Goal: Information Seeking & Learning: Learn about a topic

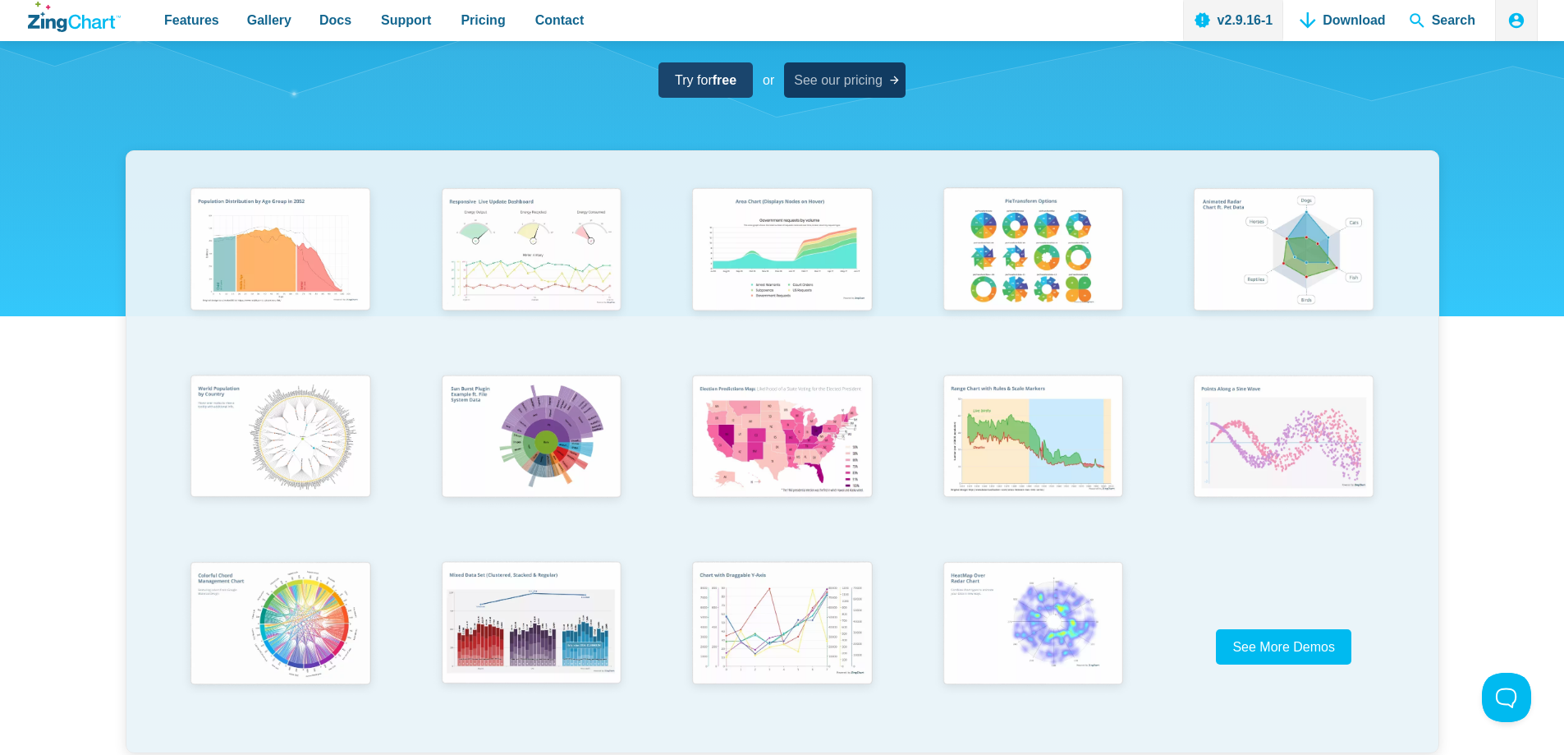
click at [803, 79] on span "See our pricing" at bounding box center [838, 80] width 89 height 22
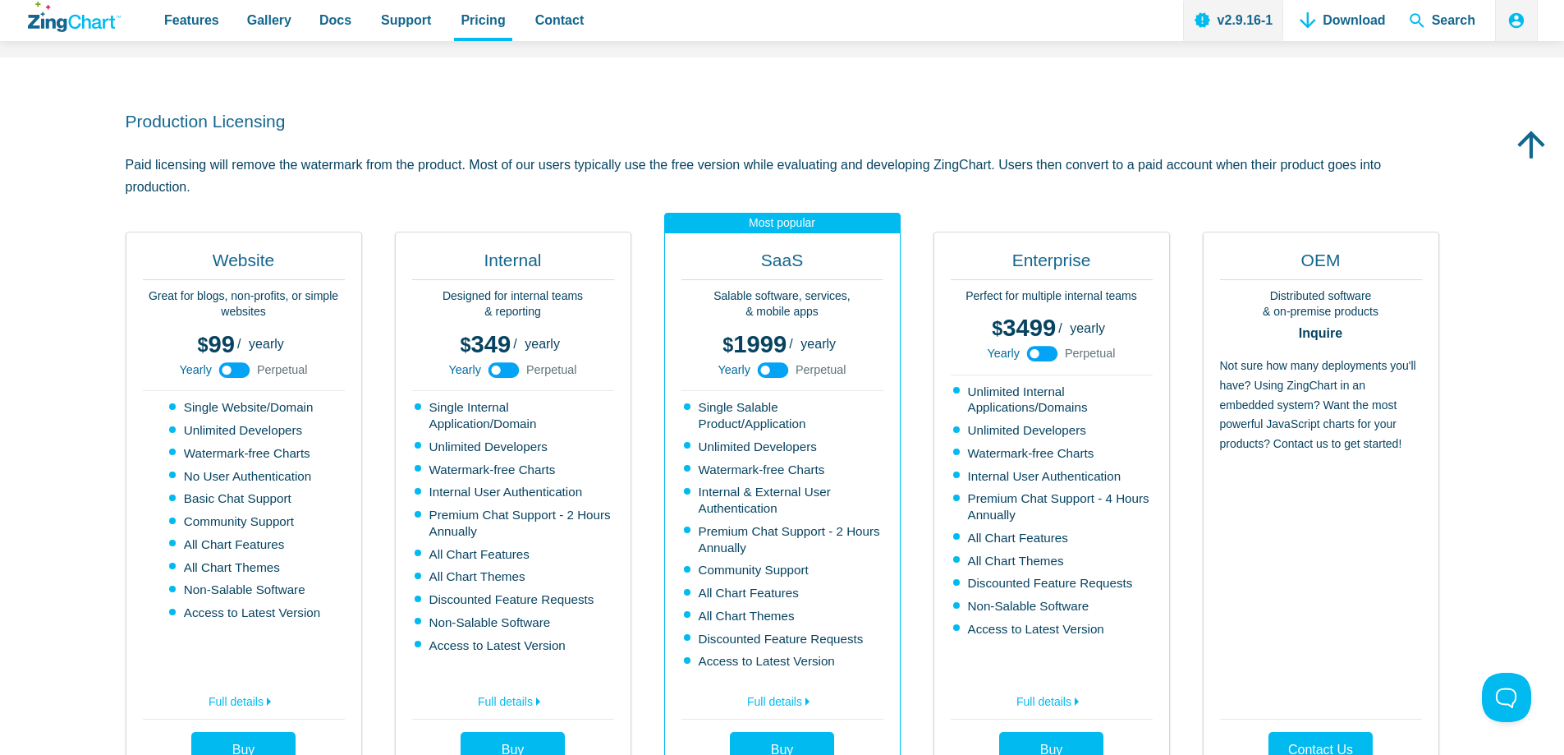
drag, startPoint x: 1366, startPoint y: 448, endPoint x: 1225, endPoint y: 354, distance: 168.8
click at [1225, 354] on div "OEM Distributed software & on-premise products Inquire Not sure how many deploy…" at bounding box center [1321, 509] width 237 height 554
click at [237, 370] on use "App Content" at bounding box center [234, 370] width 31 height 16
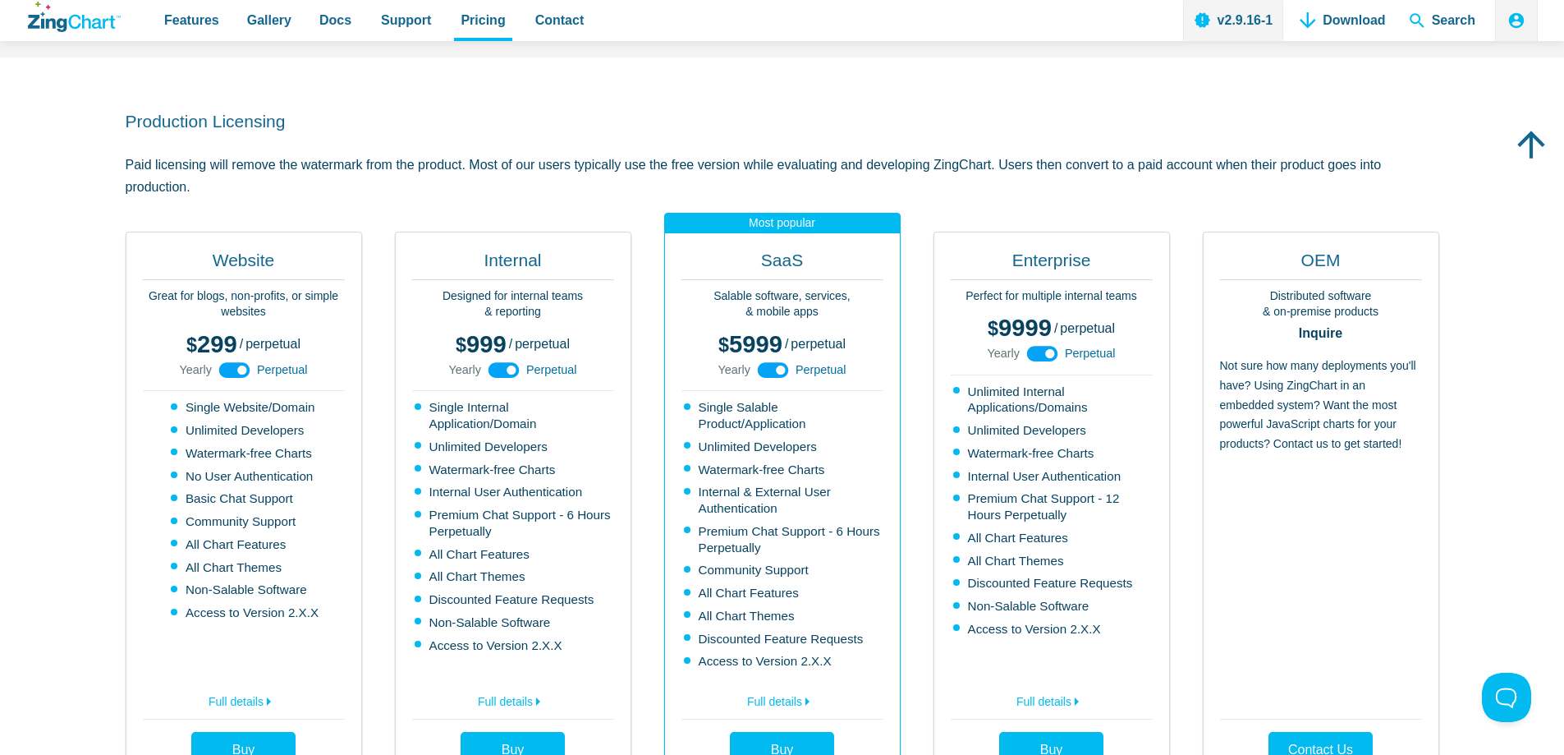
click at [237, 370] on use "App Content" at bounding box center [234, 370] width 31 height 16
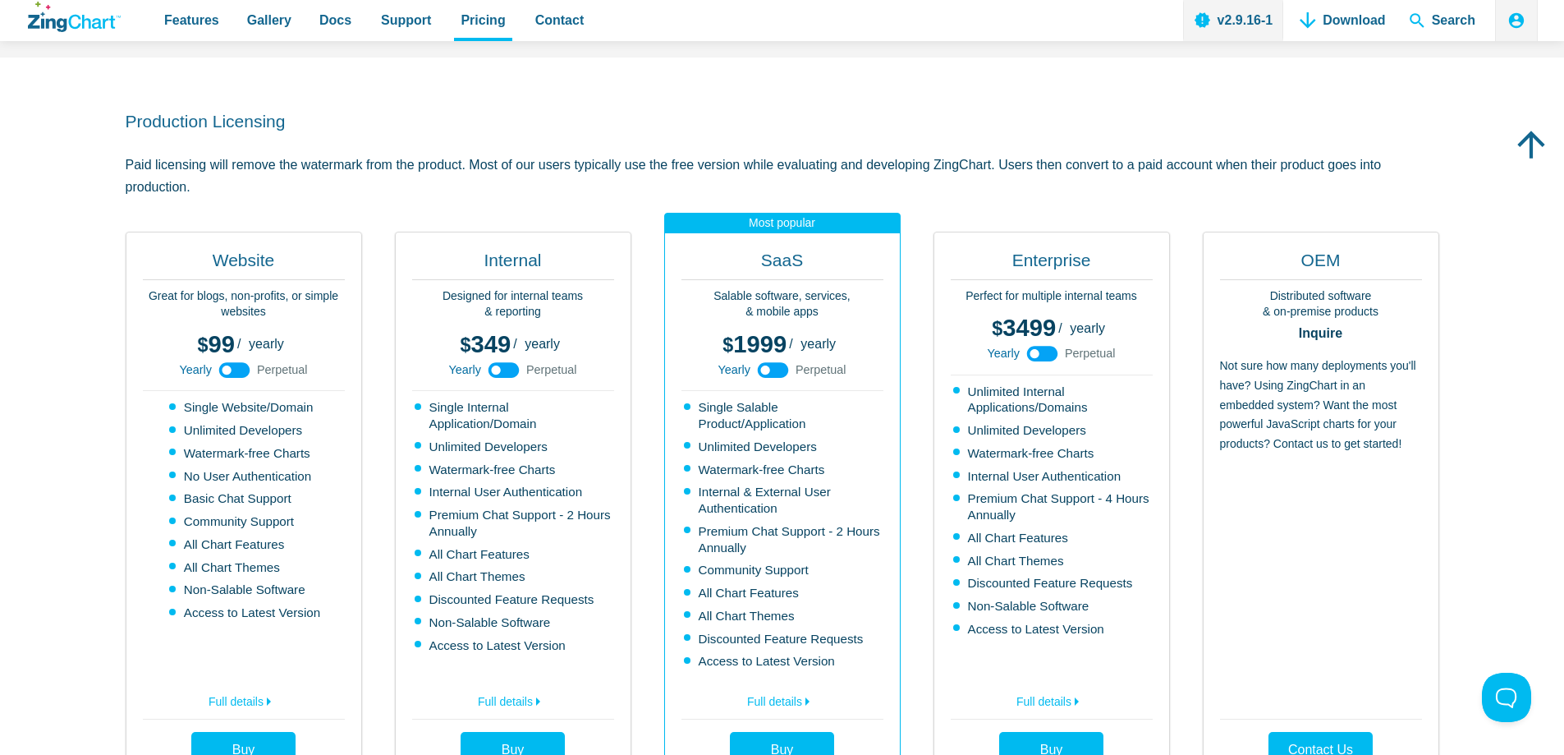
click at [237, 370] on use "App Content" at bounding box center [234, 370] width 31 height 16
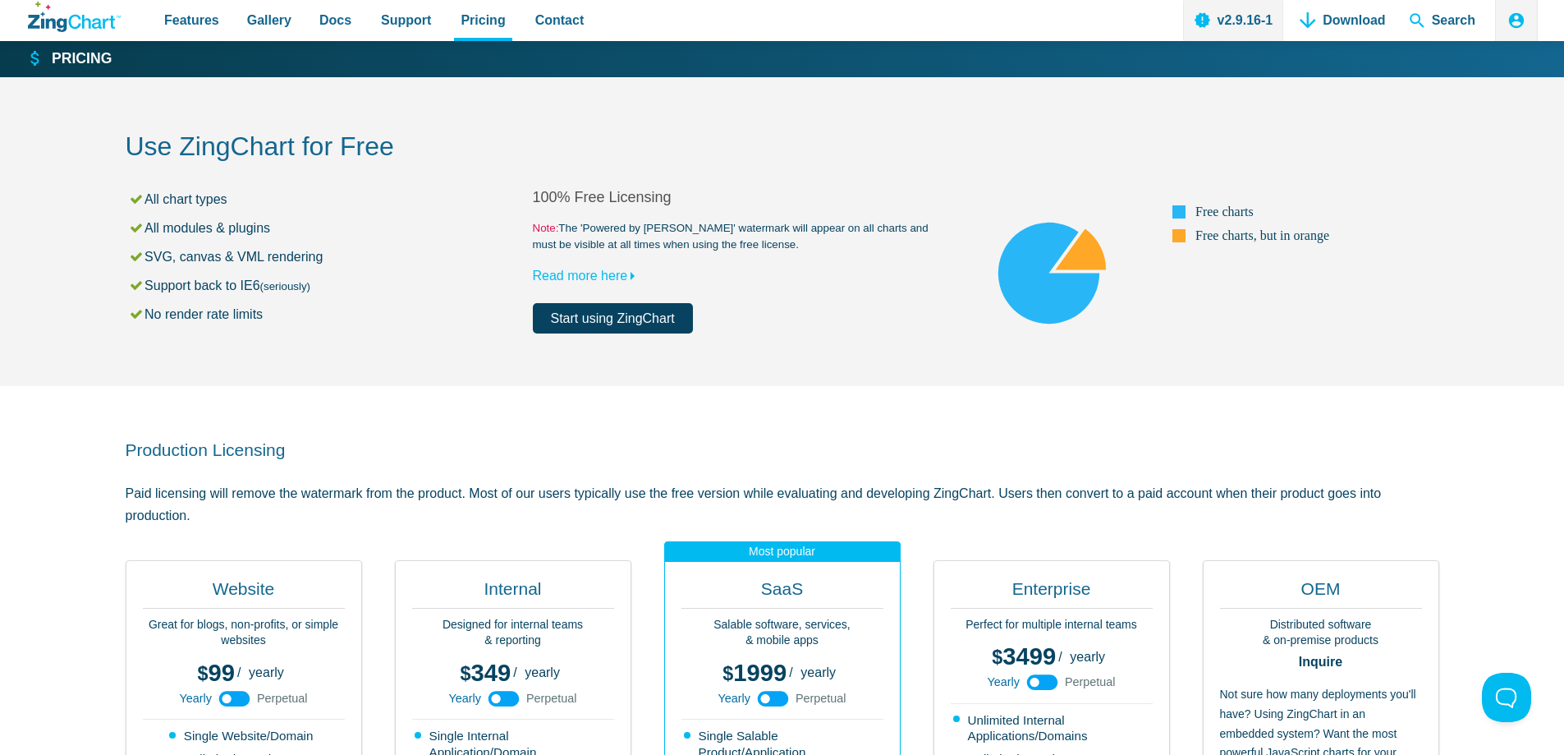
click at [621, 324] on link "Start using ZingChart" at bounding box center [613, 318] width 160 height 30
click at [171, 20] on span "Features" at bounding box center [191, 20] width 55 height 22
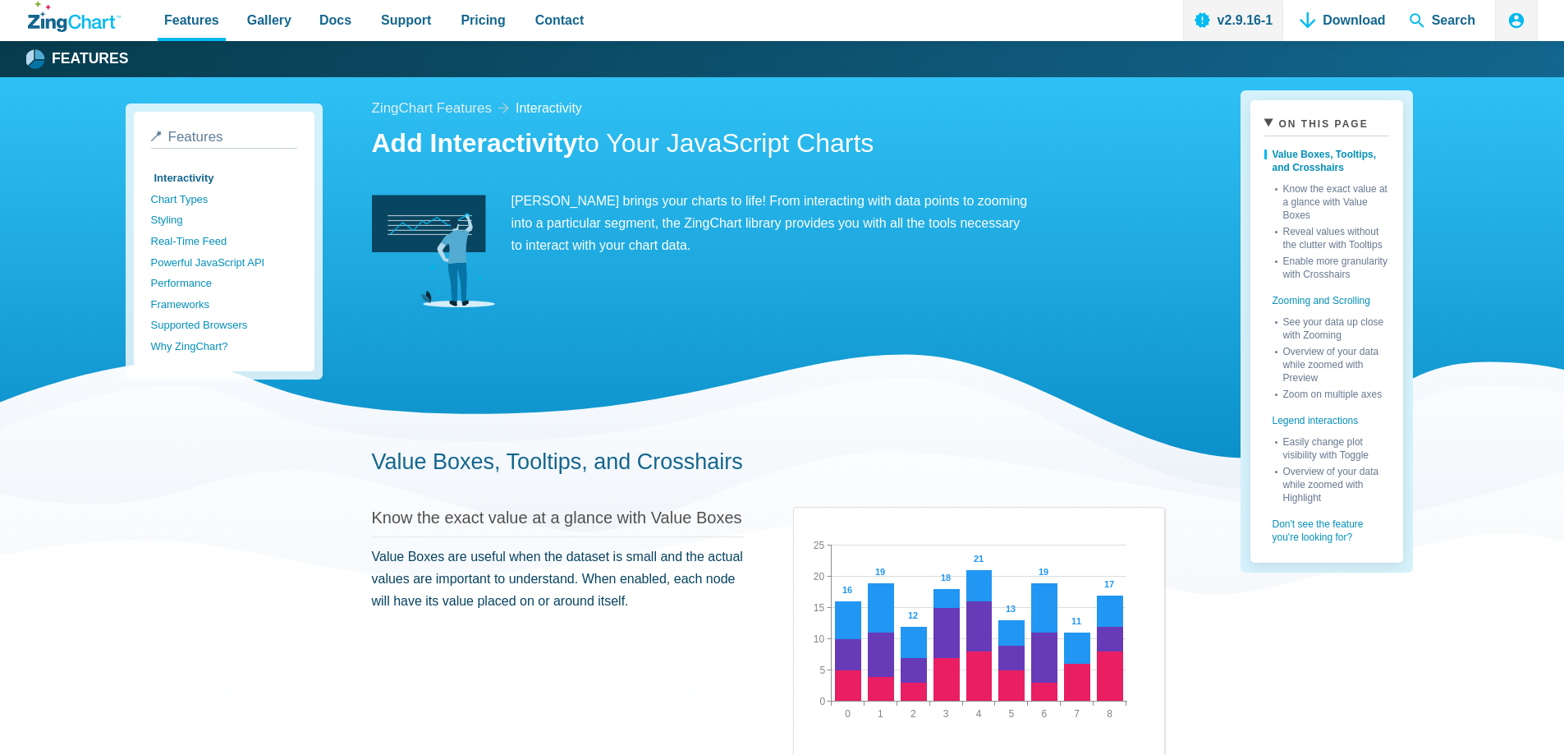
click at [253, 20] on span "Gallery" at bounding box center [269, 20] width 44 height 22
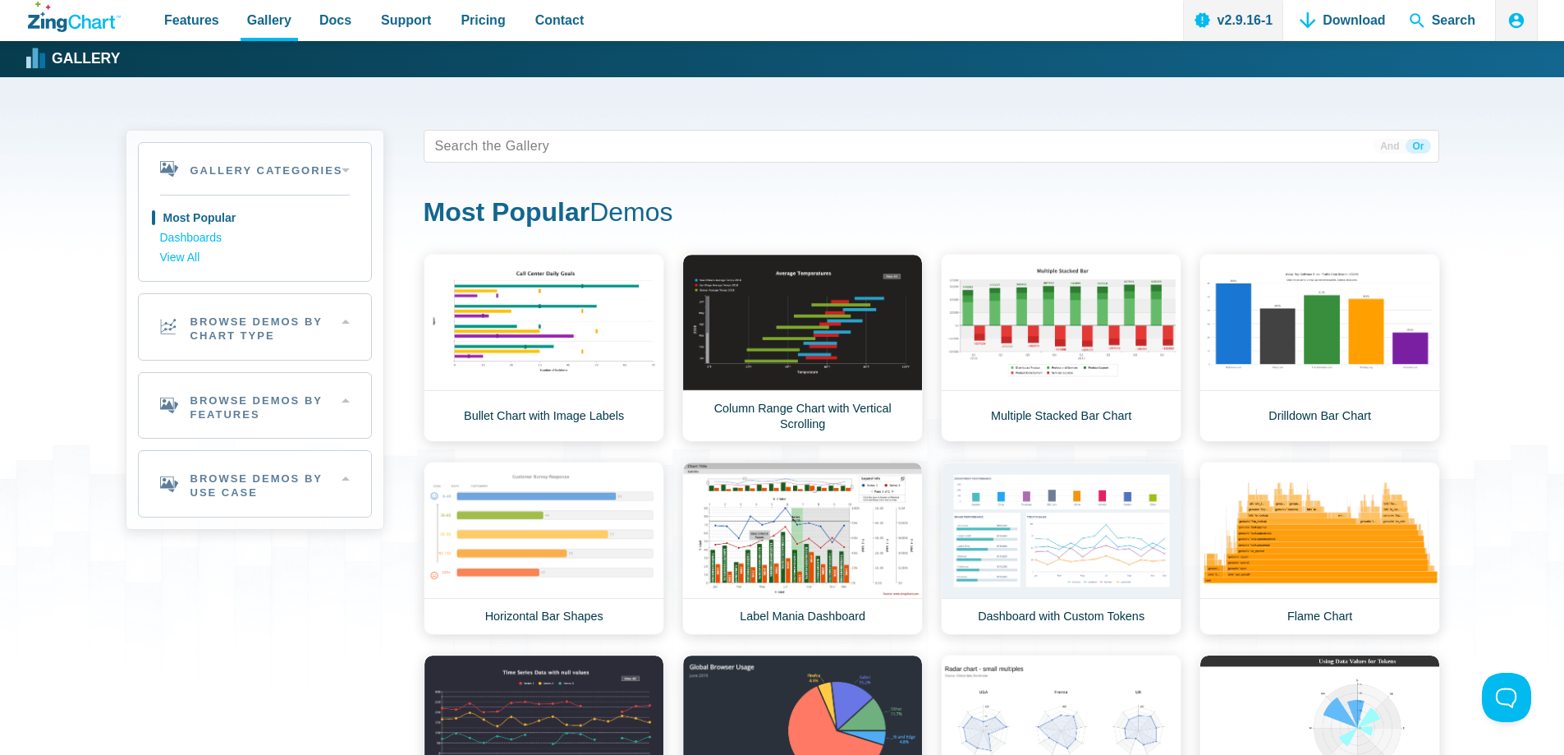
click at [449, 90] on div "Gallery Categories Most Popular Dashboards View All Browse by Category Most Pop…" at bounding box center [783, 590] width 1314 height 1027
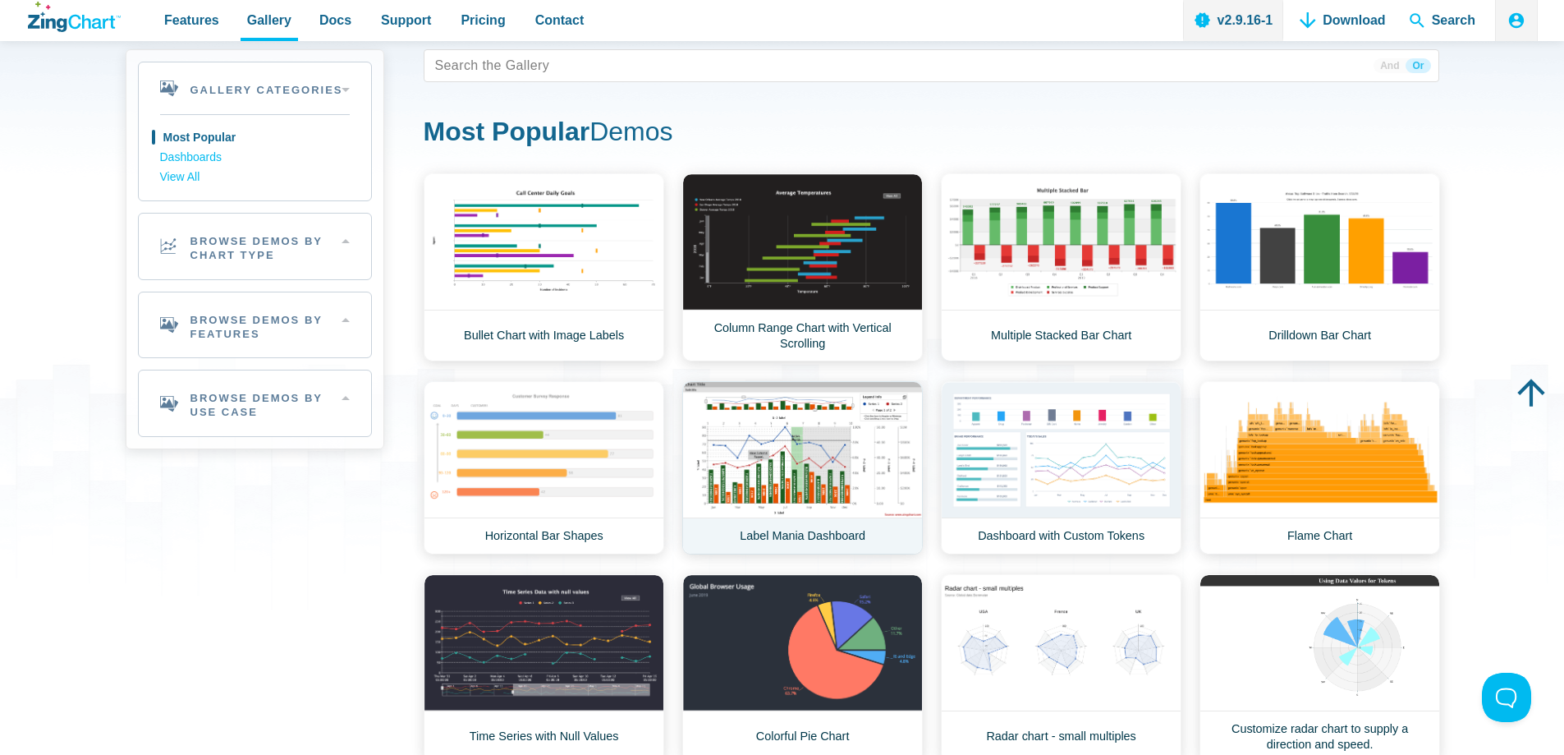
scroll to position [246, 0]
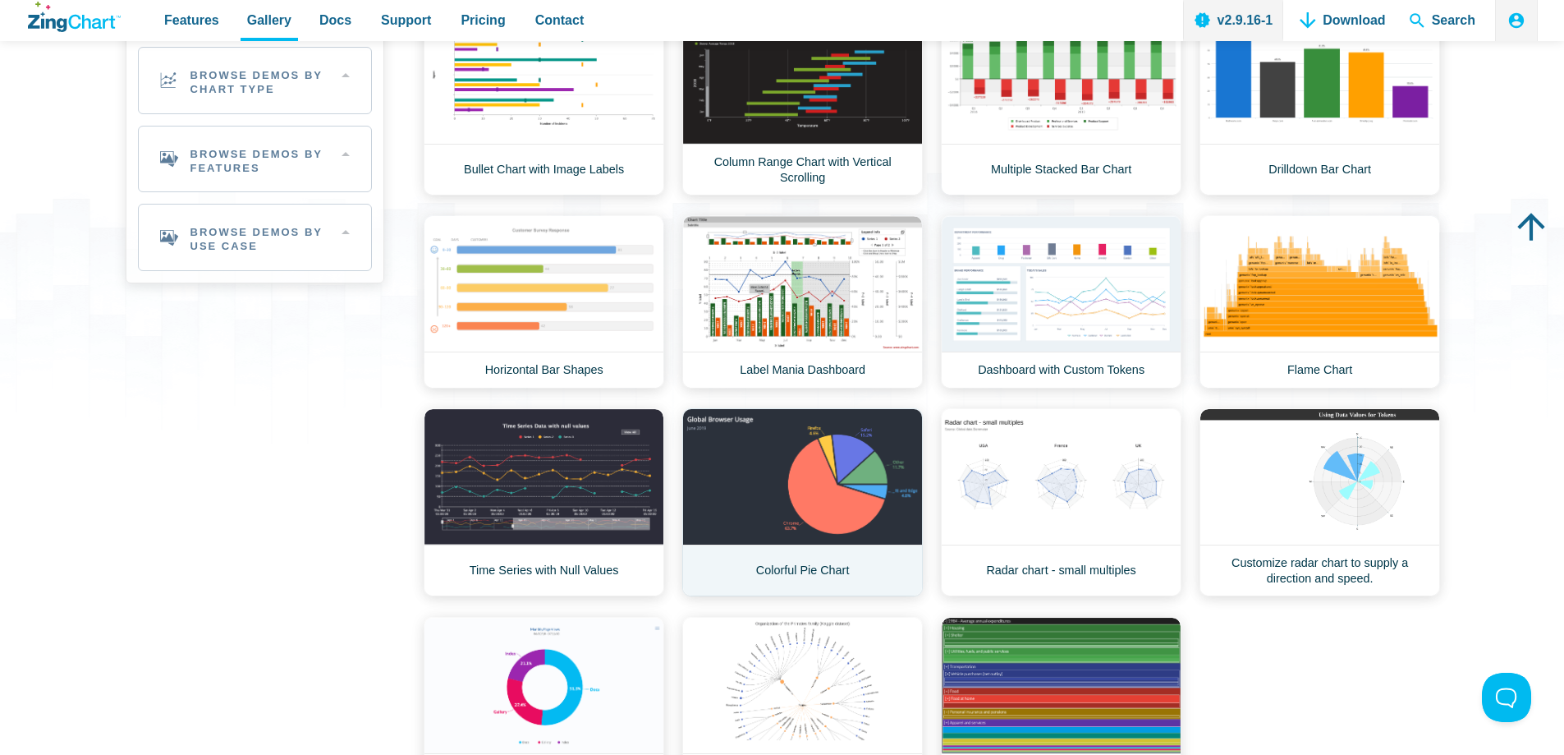
click at [844, 463] on link "Colorful Pie Chart" at bounding box center [802, 502] width 241 height 188
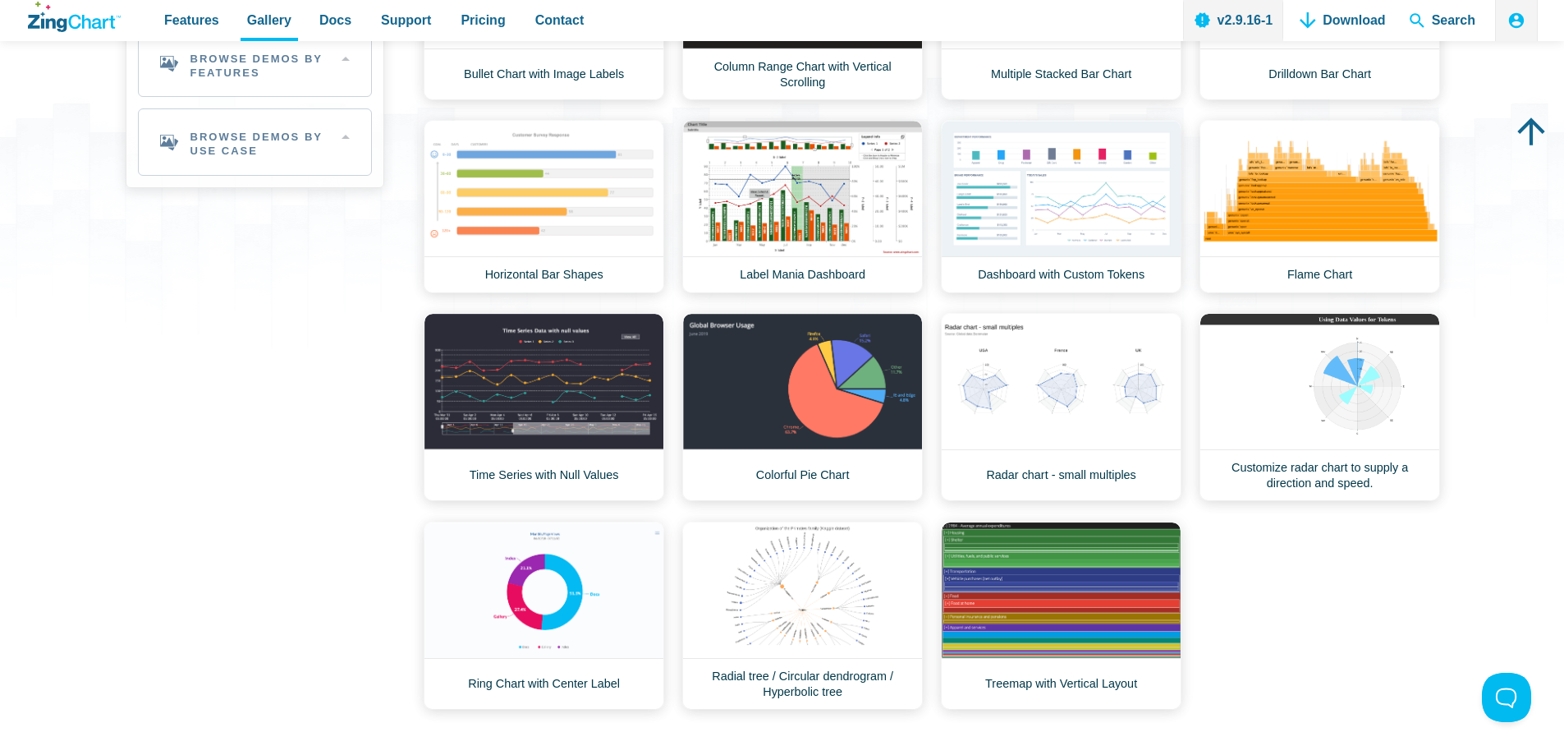
scroll to position [493, 0]
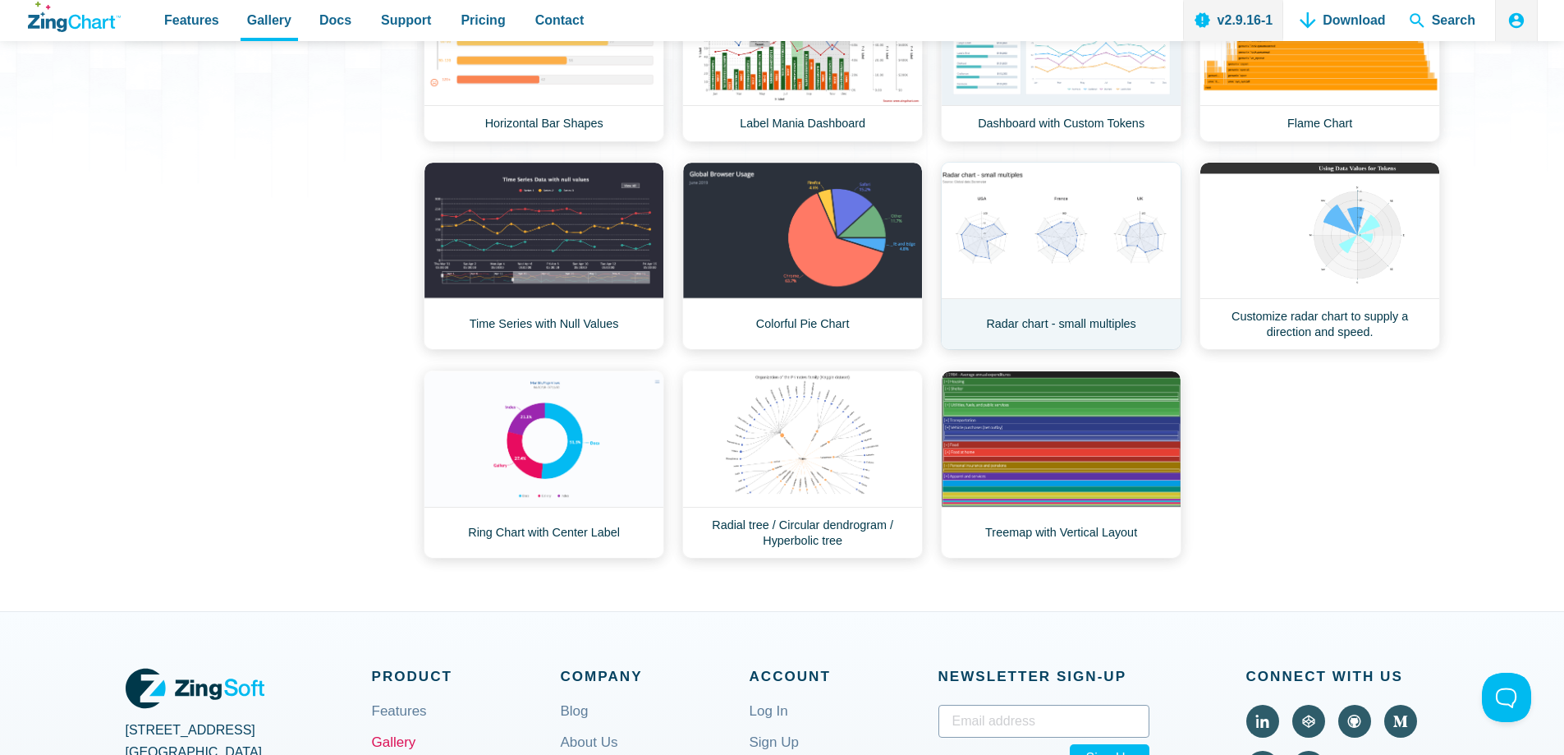
click at [1117, 231] on link "Radar chart - small multiples" at bounding box center [1061, 256] width 241 height 188
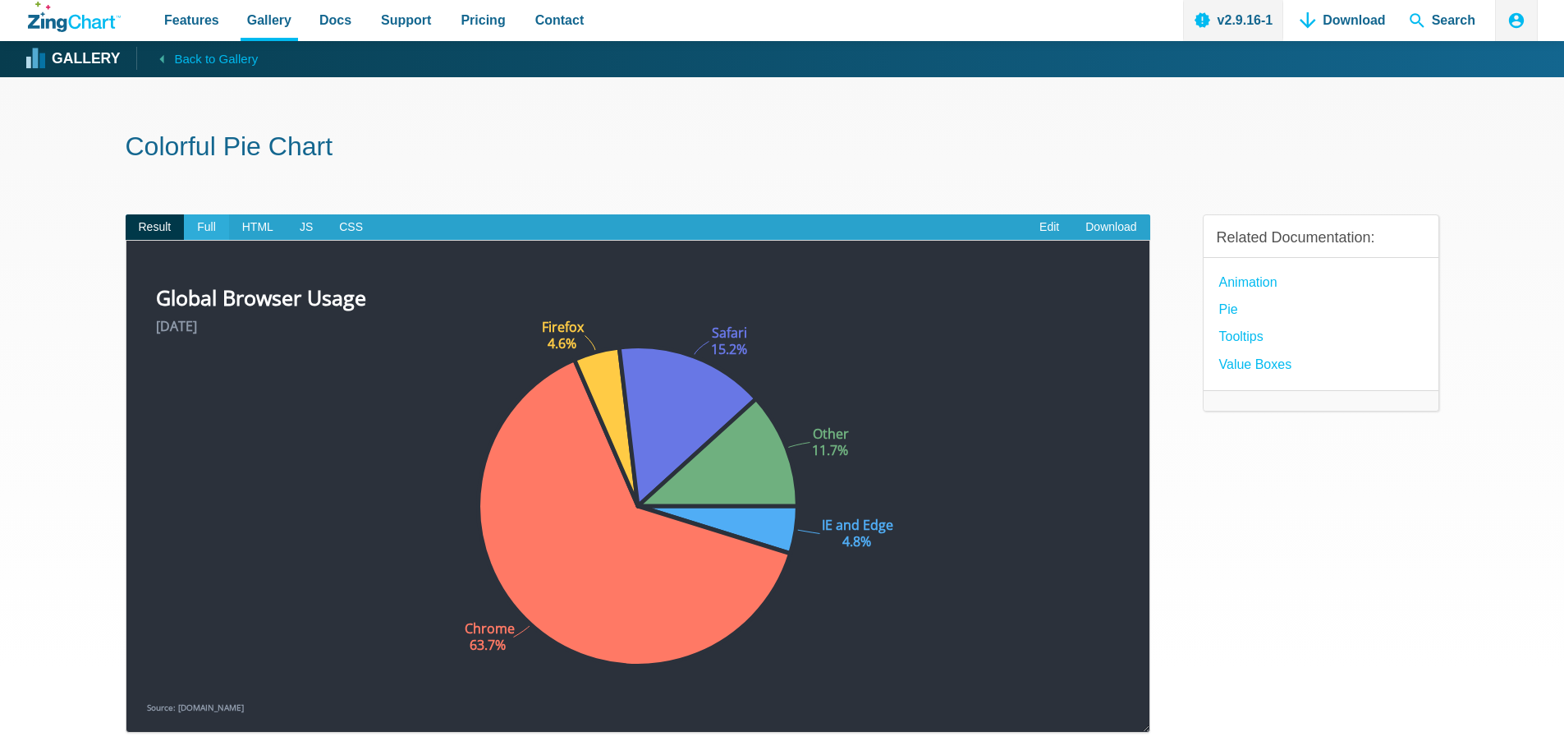
click at [198, 229] on span "Full" at bounding box center [206, 227] width 45 height 26
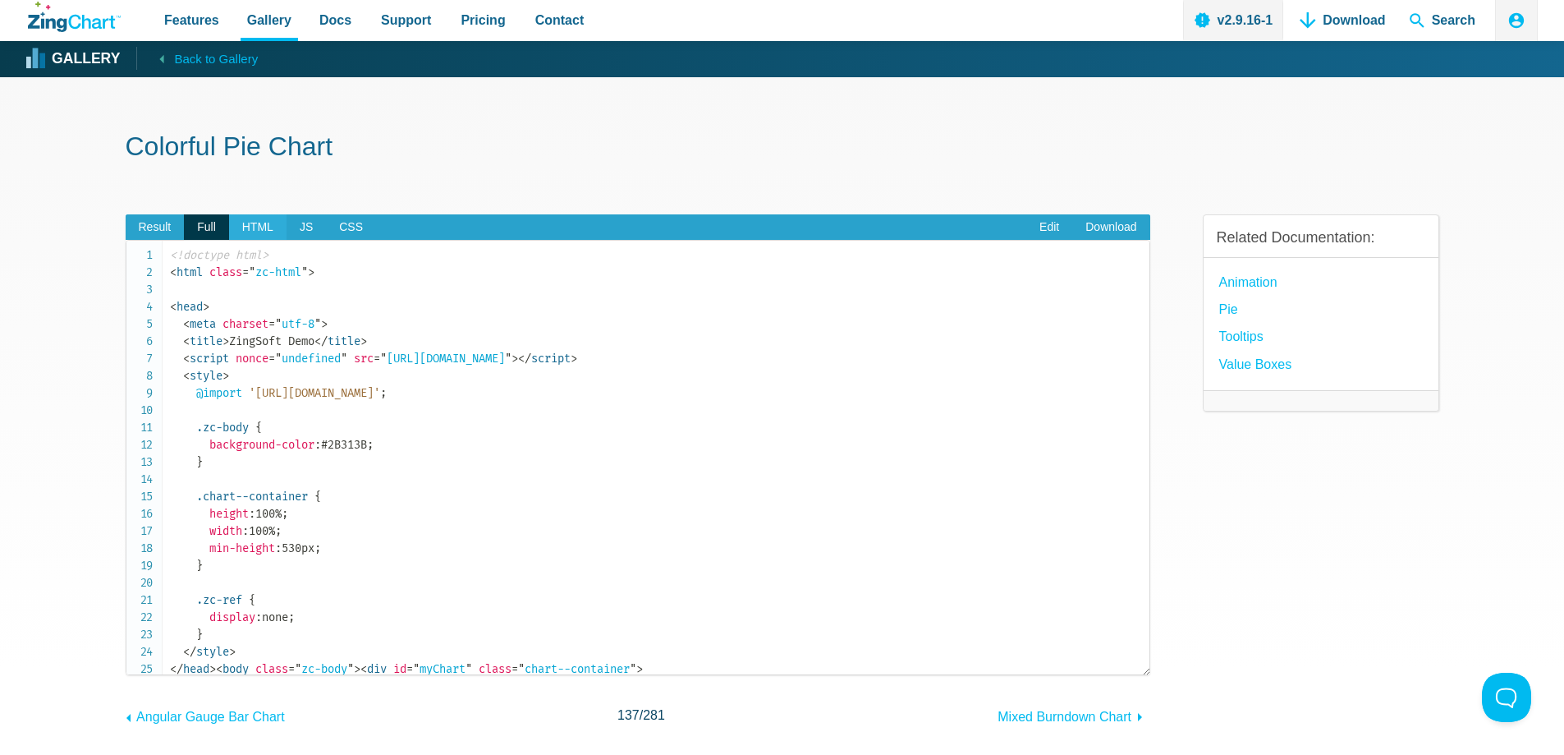
click at [241, 230] on span "HTML" at bounding box center [257, 227] width 57 height 26
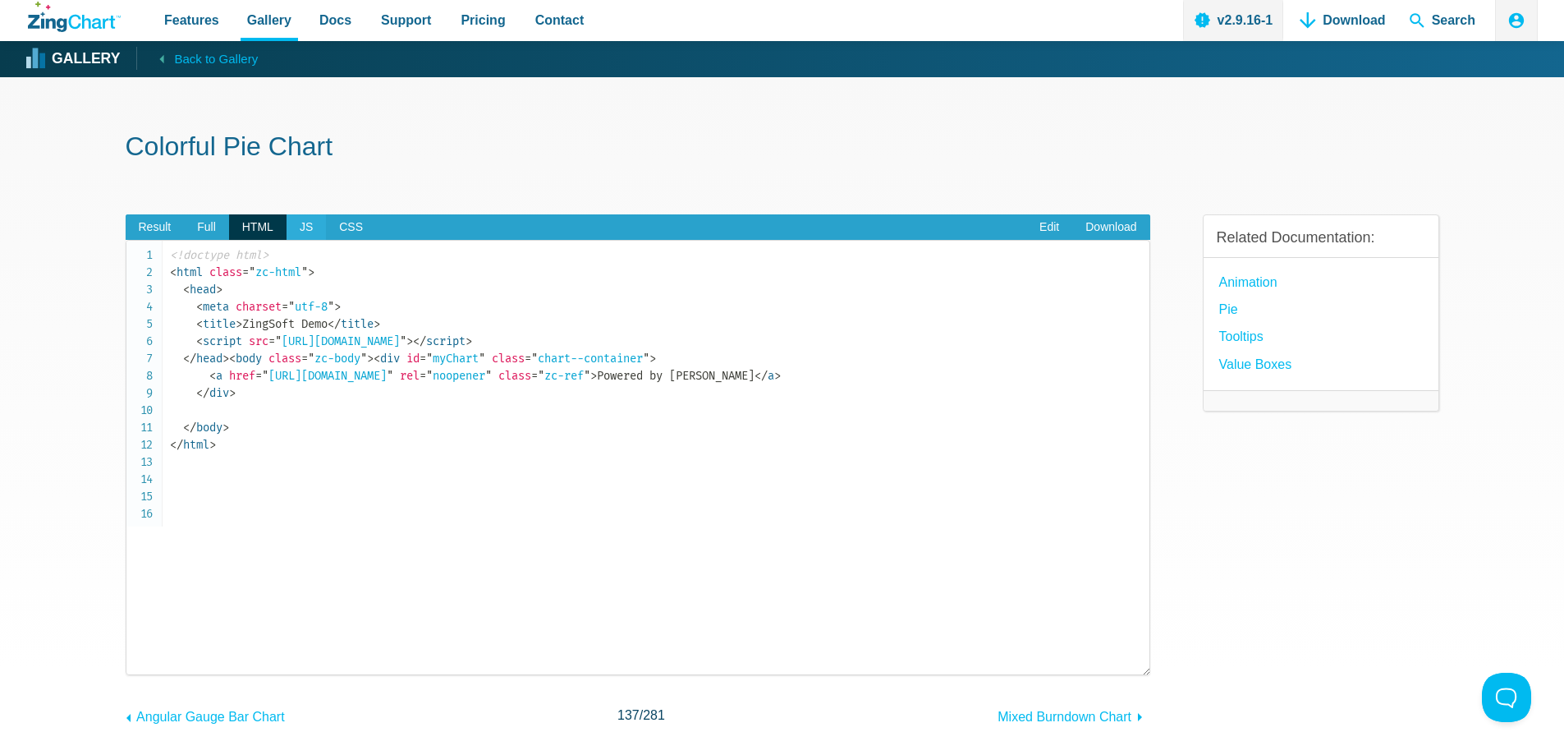
click at [287, 225] on span "JS" at bounding box center [306, 227] width 39 height 26
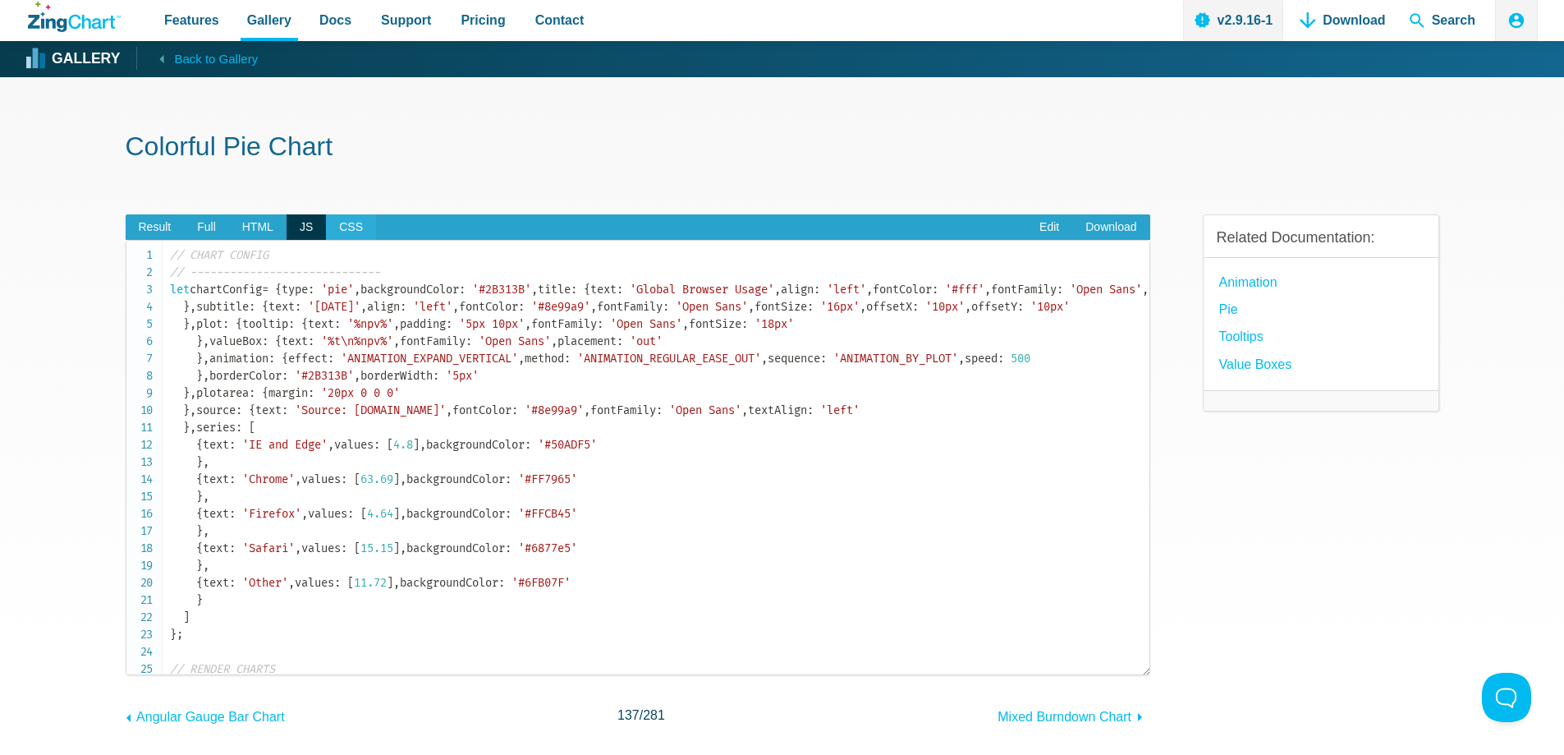
click at [326, 221] on span "CSS" at bounding box center [351, 227] width 50 height 26
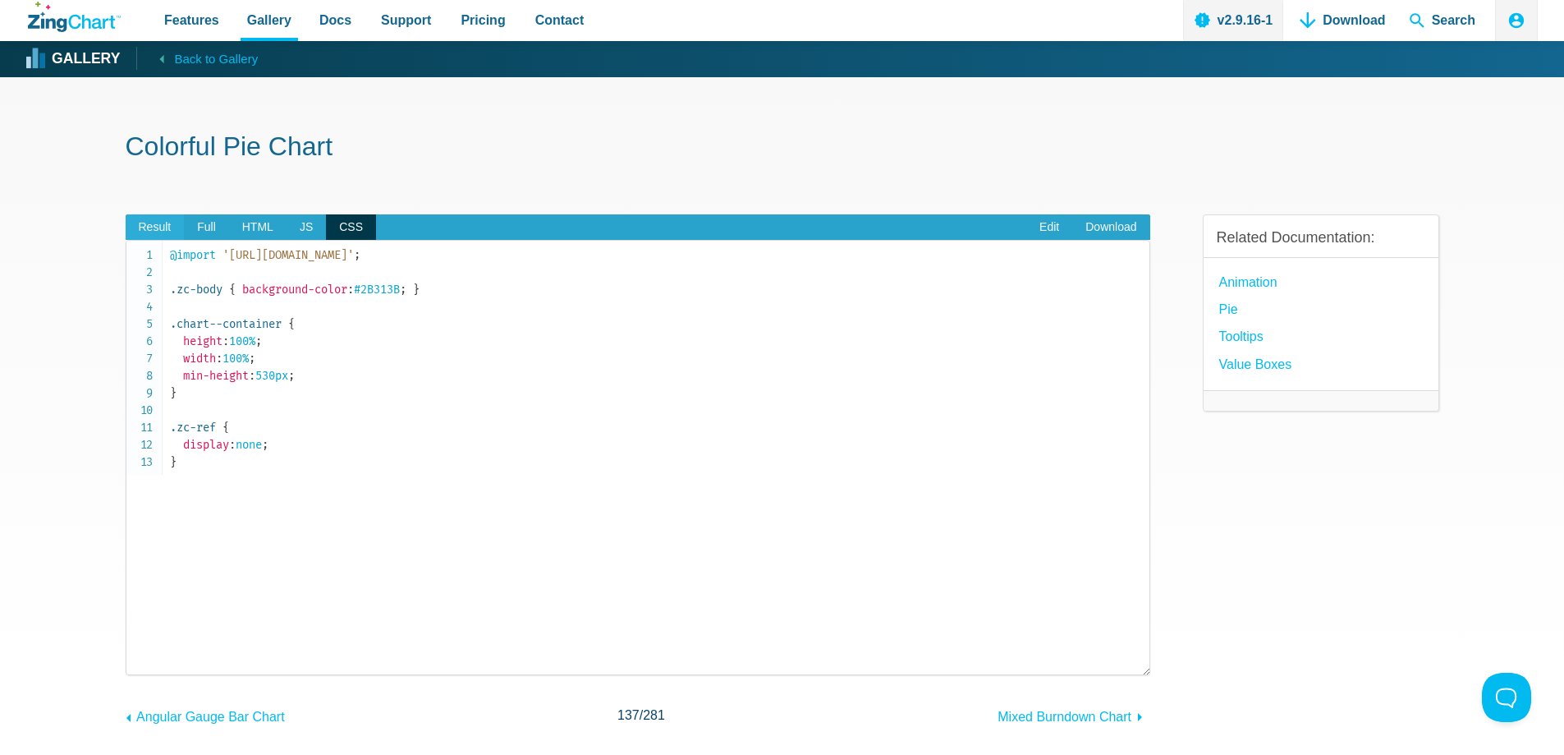
click at [158, 222] on span "Result" at bounding box center [155, 227] width 59 height 26
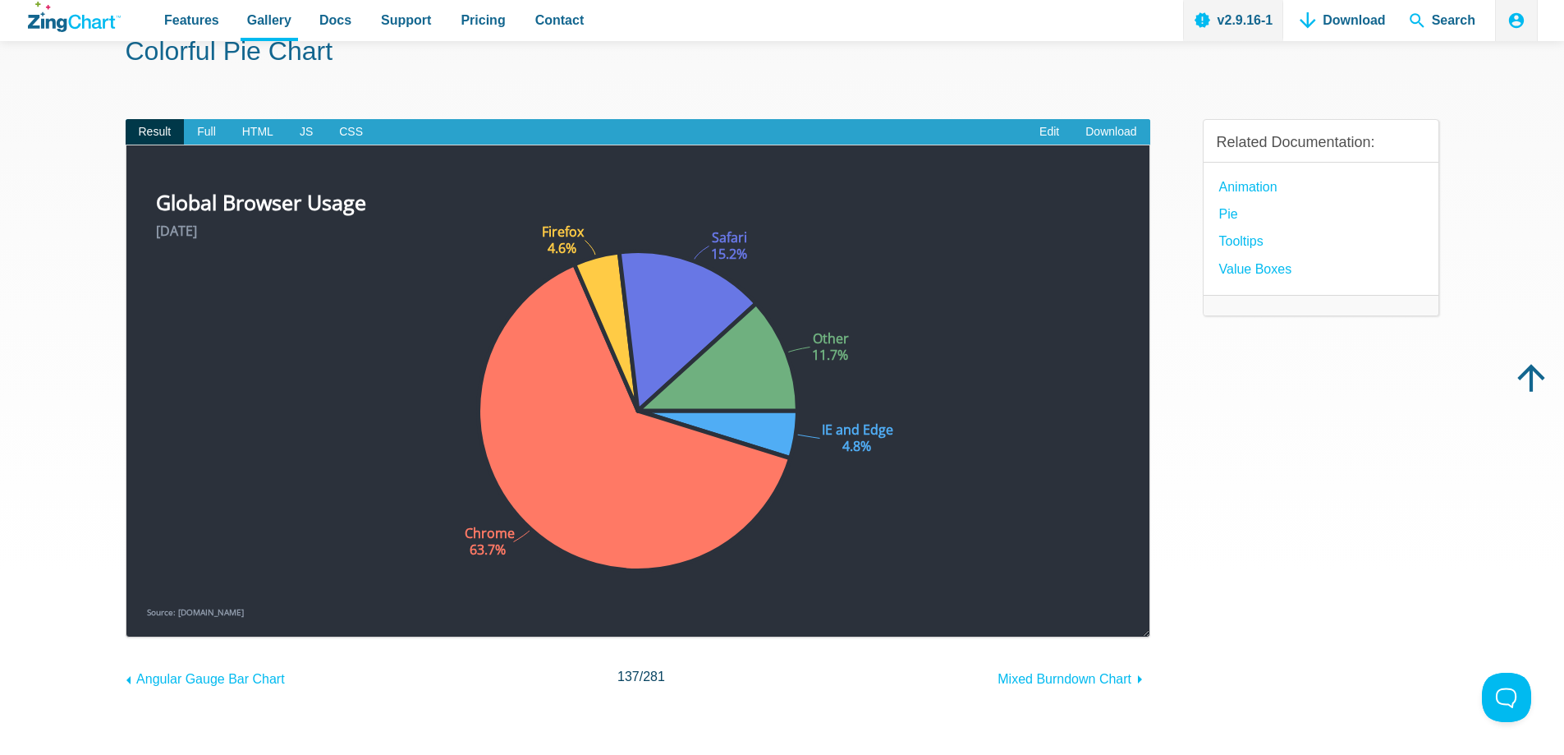
scroll to position [82, 0]
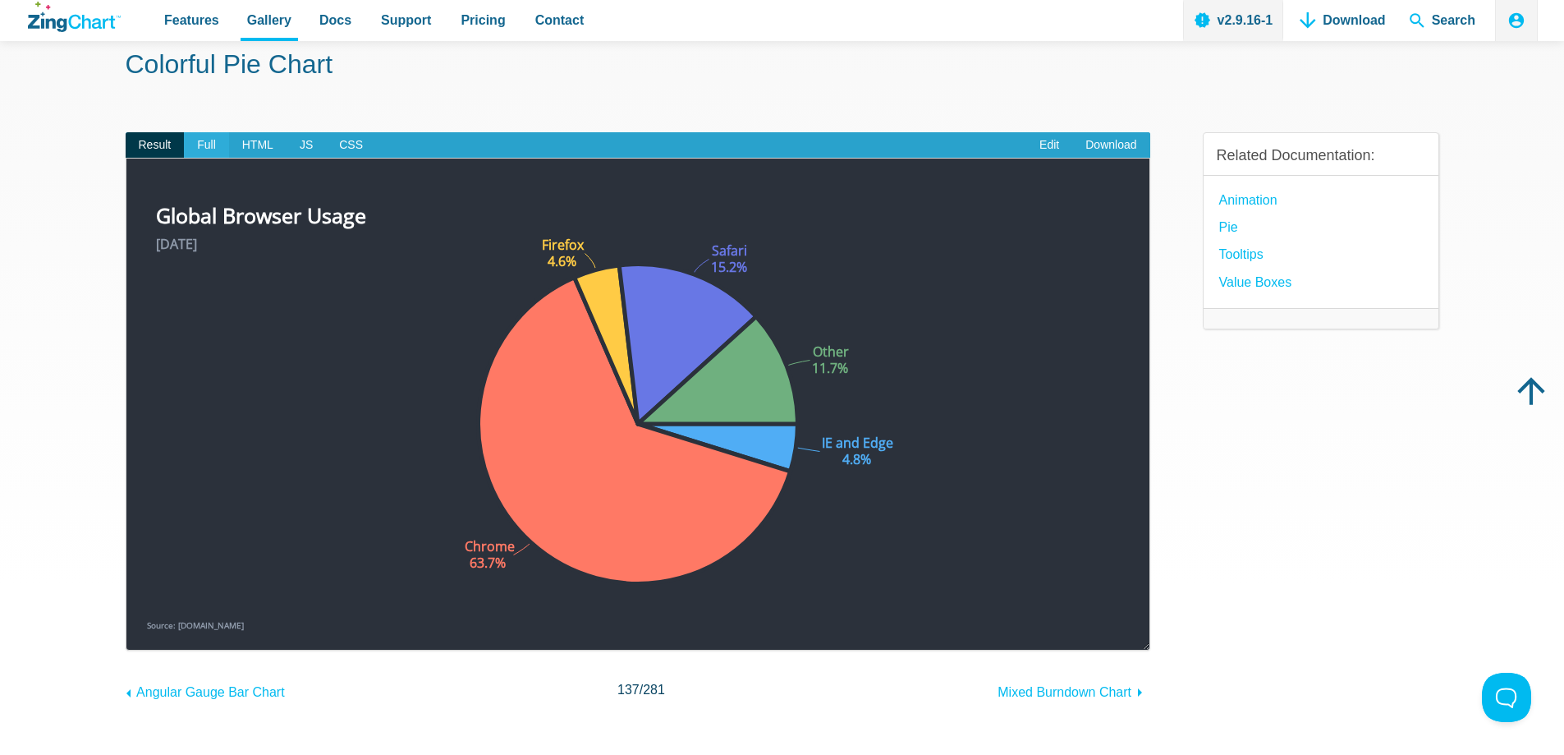
click at [218, 143] on span "Full" at bounding box center [206, 145] width 45 height 26
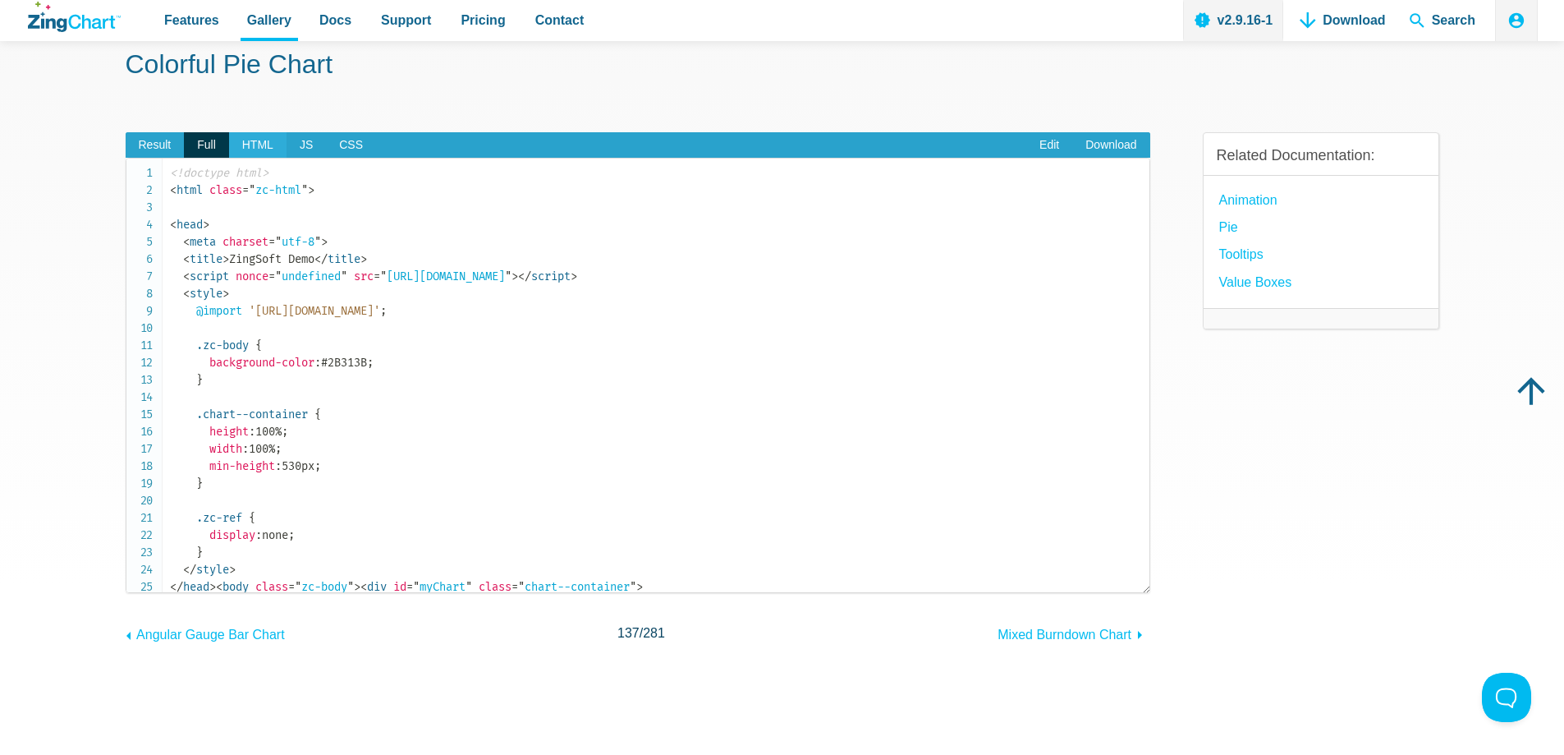
click at [248, 147] on span "HTML" at bounding box center [257, 145] width 57 height 26
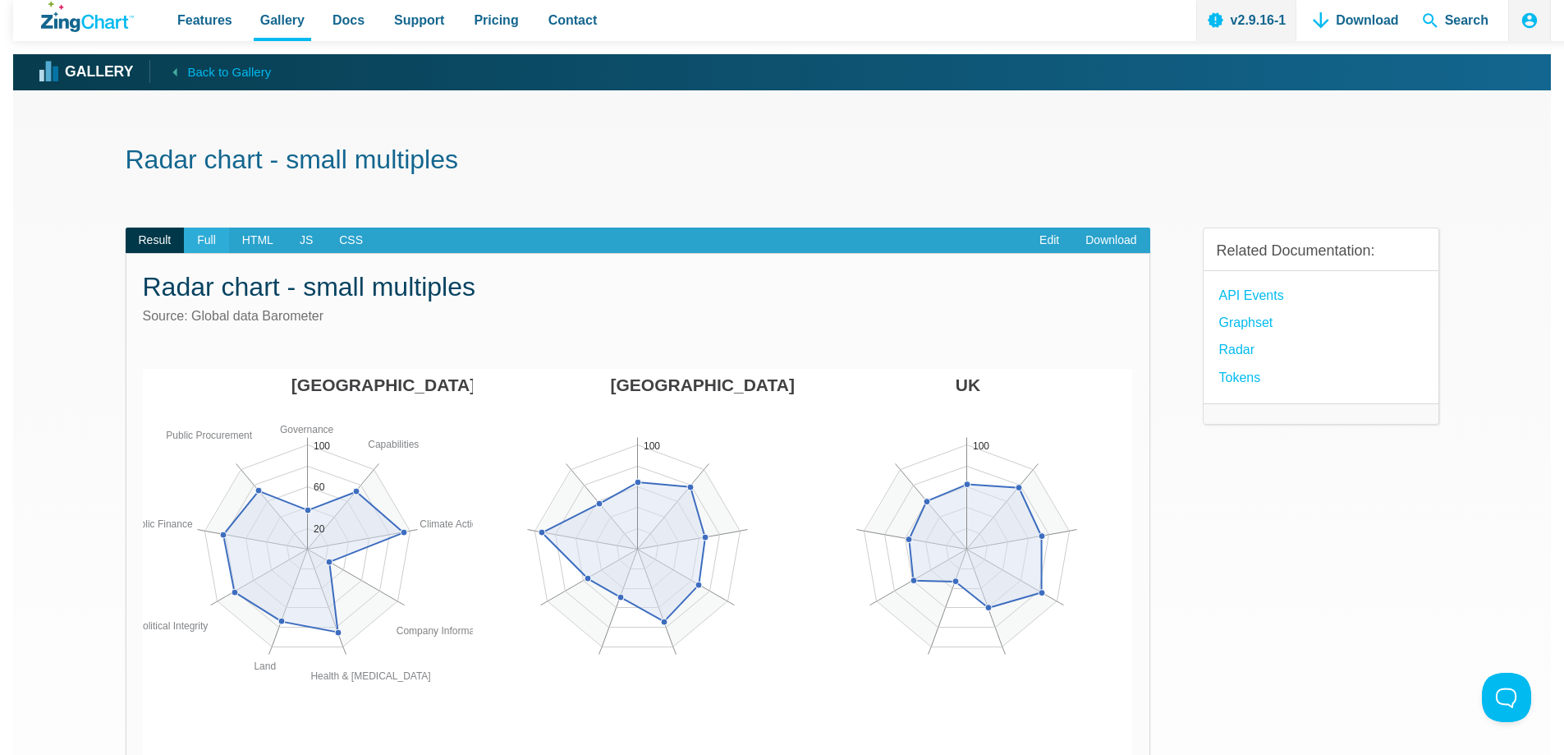
click at [214, 241] on span "Full" at bounding box center [206, 240] width 45 height 26
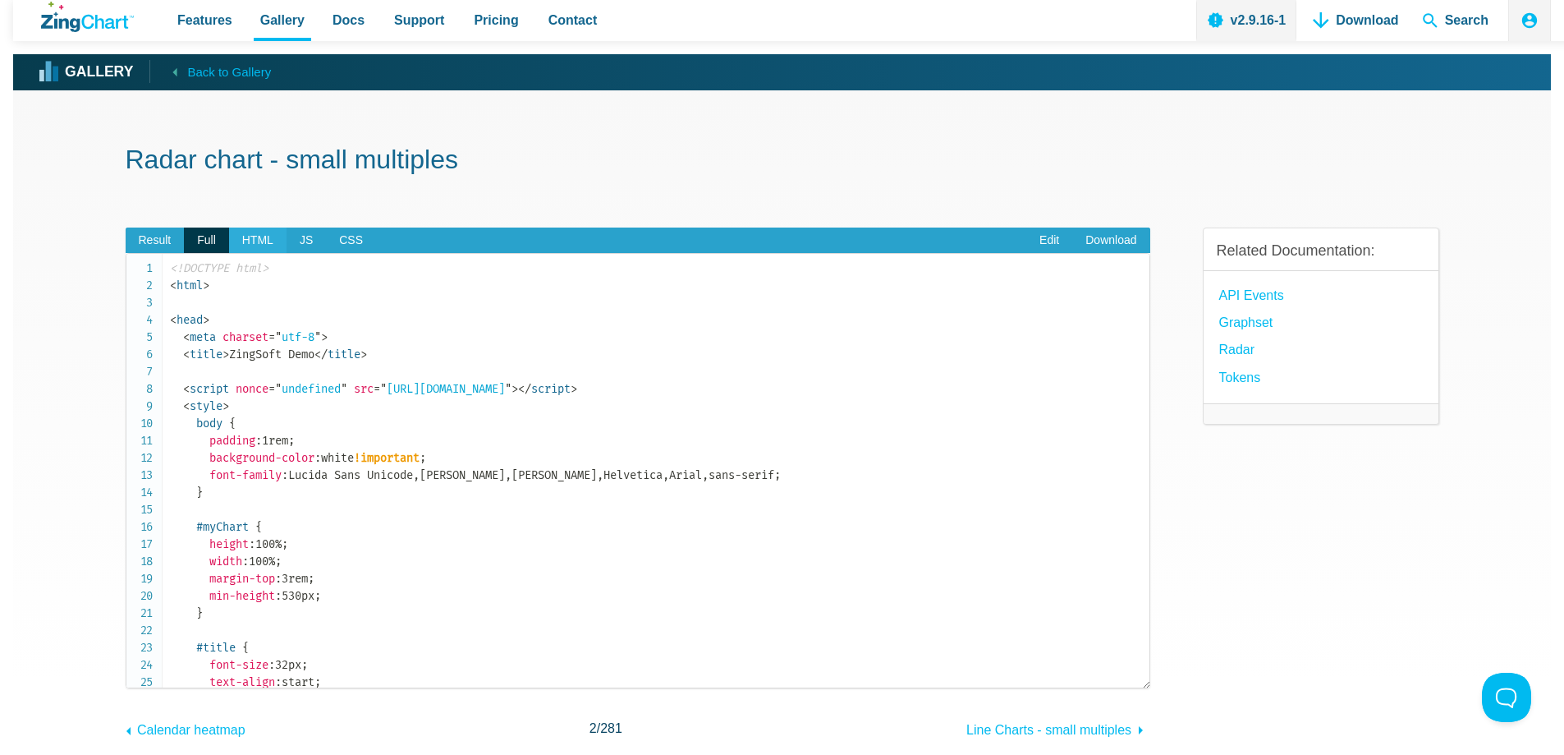
click at [267, 242] on span "HTML" at bounding box center [257, 240] width 57 height 26
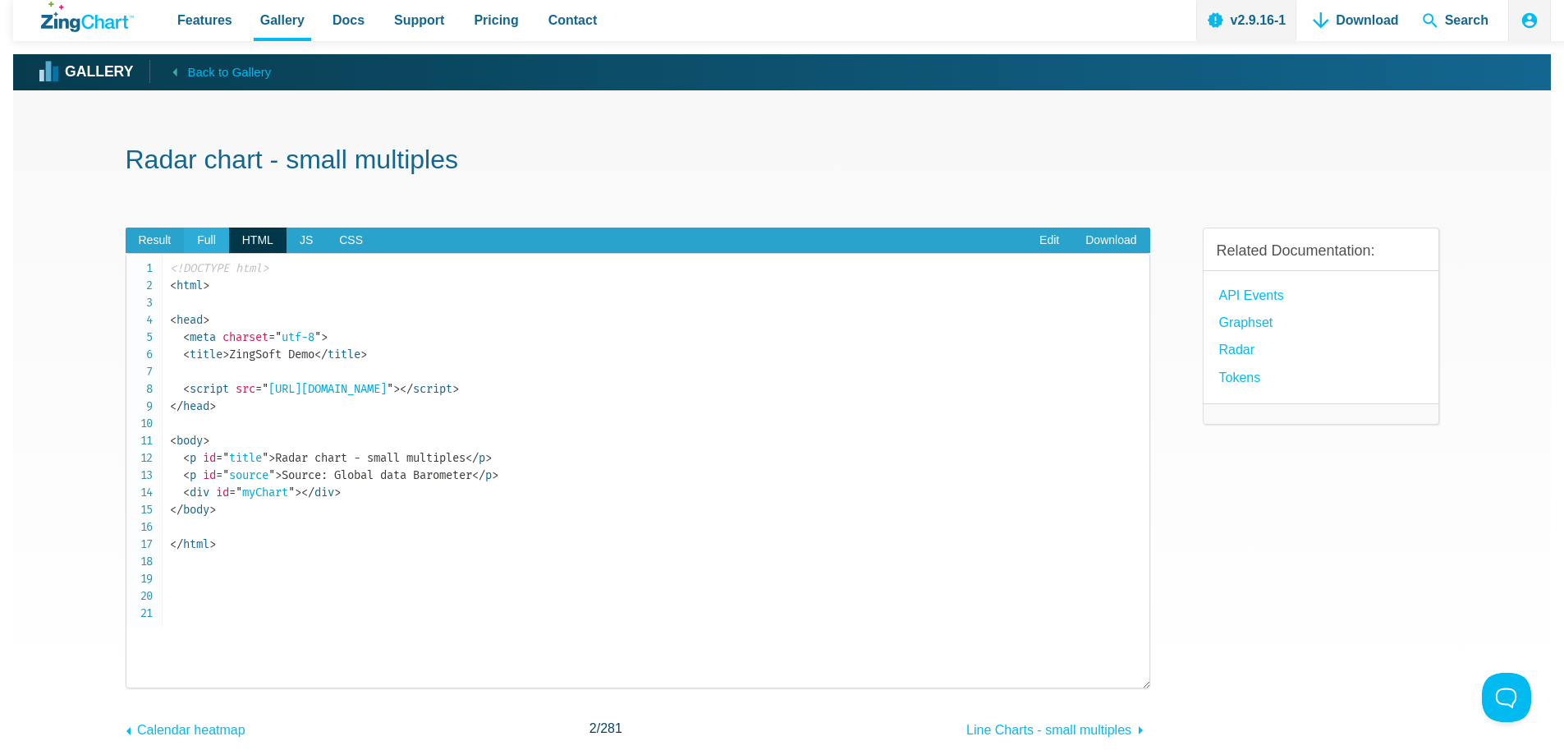
click at [218, 238] on span "Full" at bounding box center [206, 240] width 45 height 26
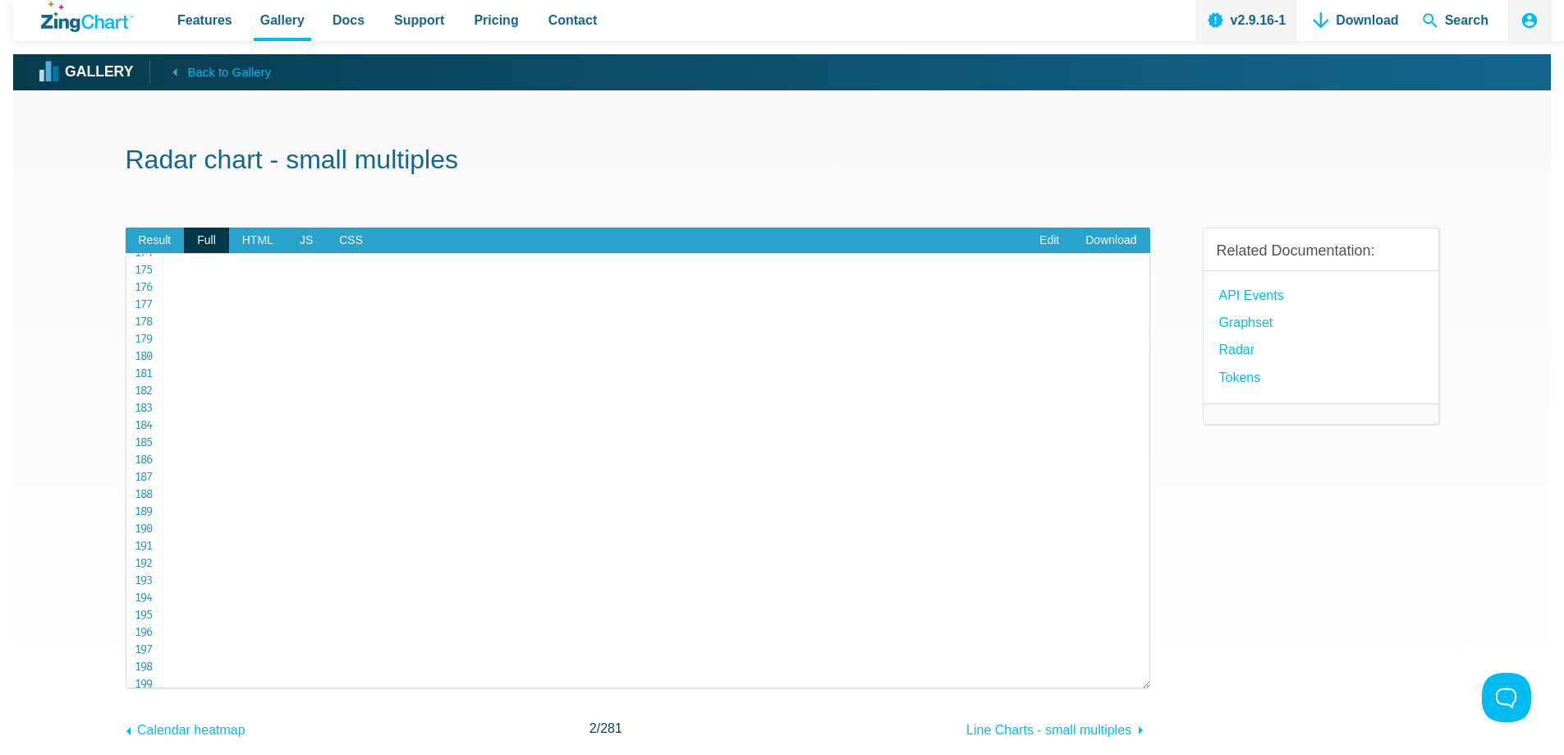
scroll to position [2931, 0]
click at [1119, 246] on link "Download" at bounding box center [1111, 240] width 77 height 26
